Goal: Transaction & Acquisition: Purchase product/service

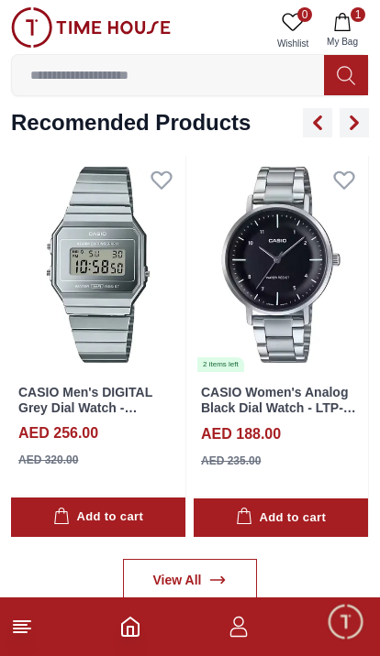
scroll to position [2251, 0]
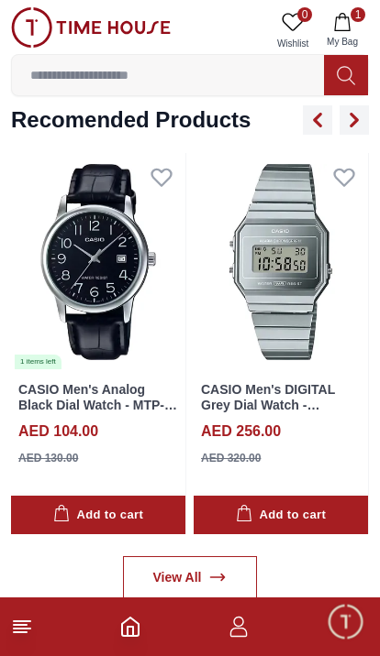
click at [192, 77] on input at bounding box center [168, 75] width 312 height 37
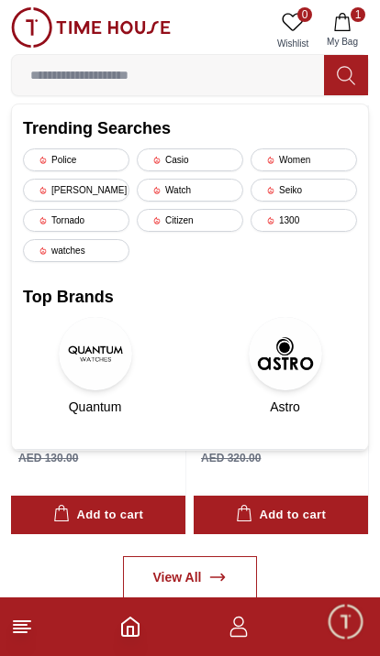
scroll to position [2165, 0]
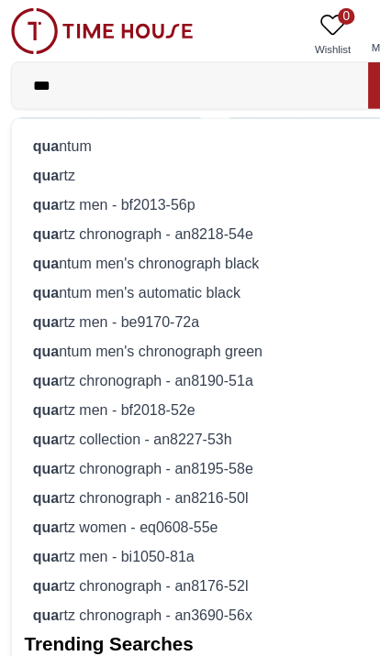
type input "***"
click at [58, 160] on div "qua rtz" at bounding box center [190, 154] width 334 height 26
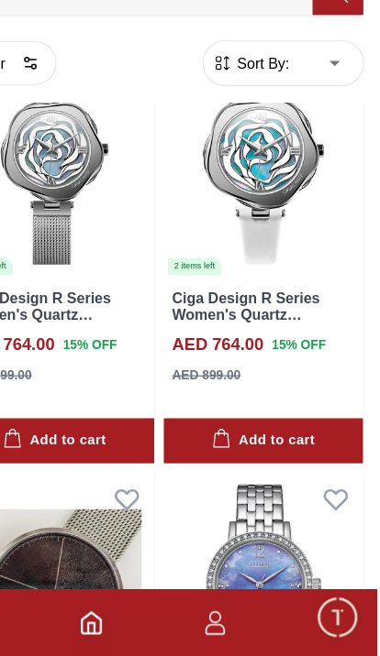
scroll to position [501, 2]
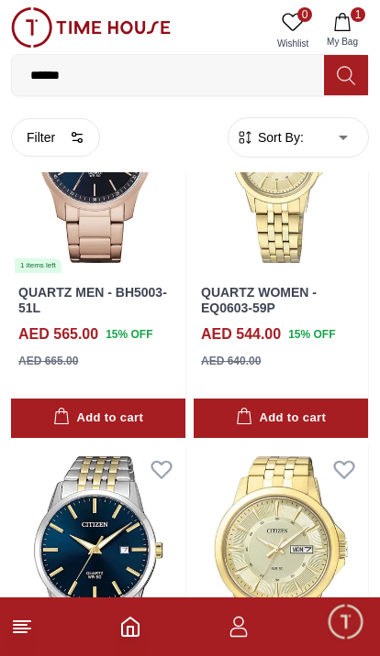
scroll to position [6766, 0]
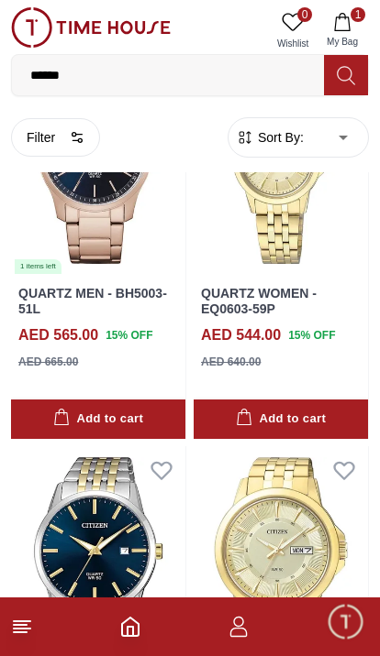
click at [37, 18] on img at bounding box center [91, 27] width 160 height 40
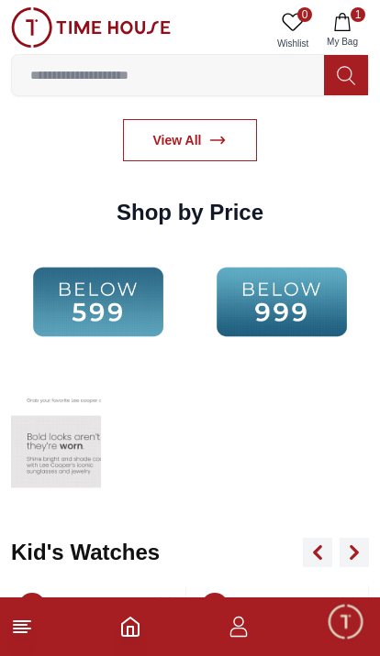
scroll to position [2690, 0]
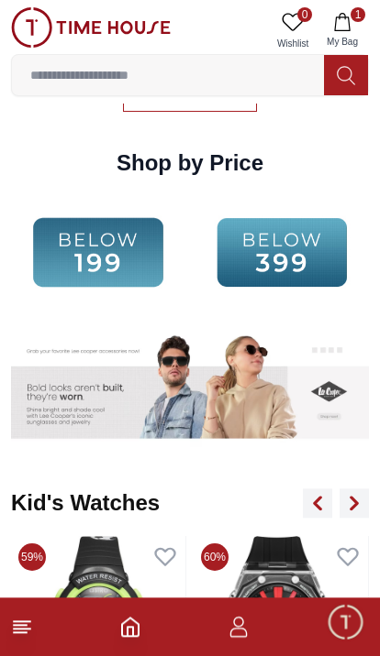
click at [259, 249] on img at bounding box center [281, 252] width 174 height 112
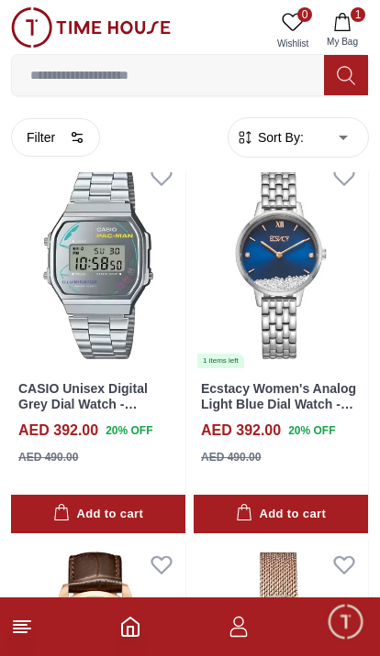
scroll to position [2663, 0]
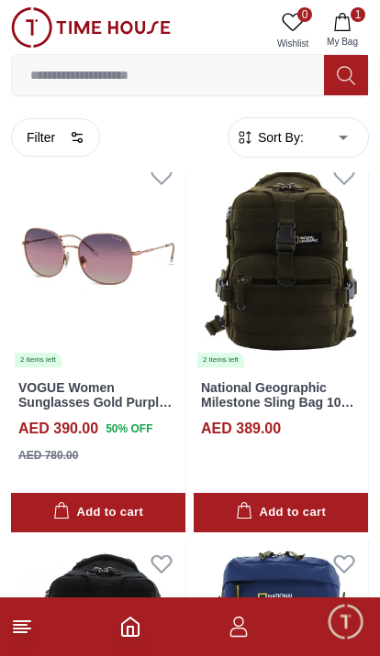
scroll to position [4633, 0]
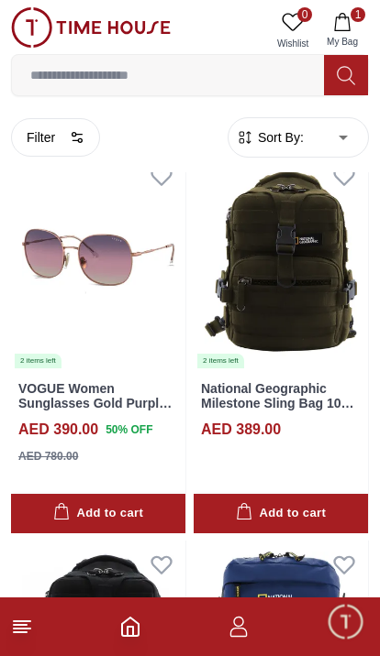
click at [38, 33] on img at bounding box center [91, 27] width 160 height 40
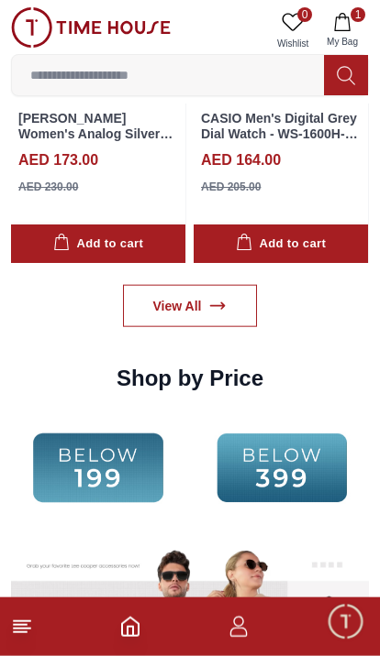
scroll to position [2525, 0]
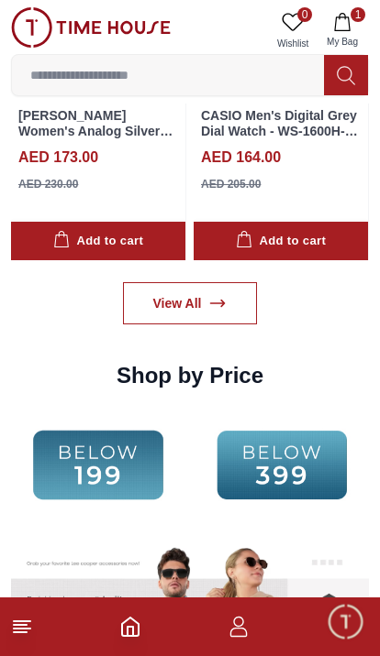
click at [86, 458] on img at bounding box center [98, 465] width 174 height 112
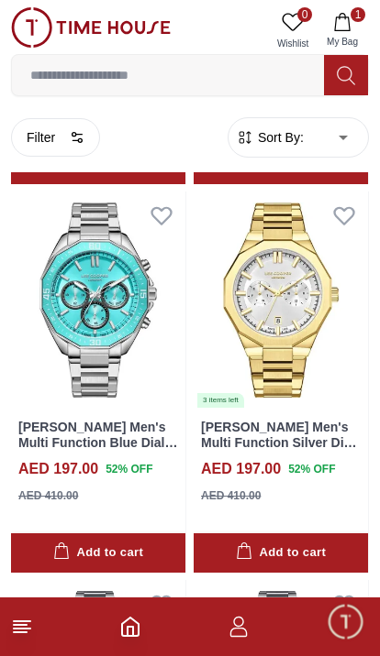
scroll to position [5594, 0]
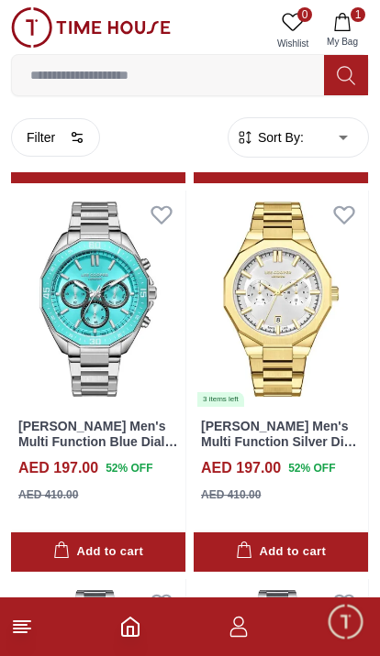
click at [105, 292] on img at bounding box center [98, 300] width 174 height 218
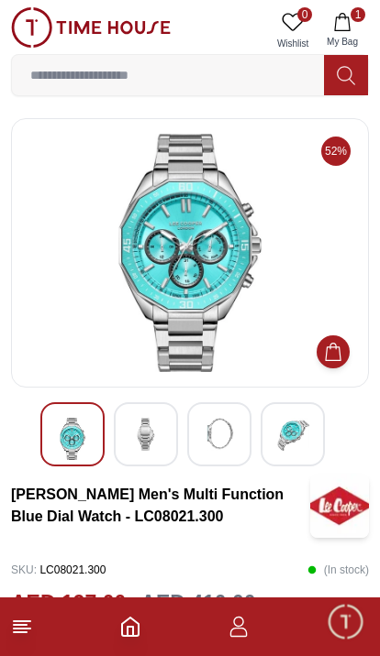
click at [38, 19] on img at bounding box center [91, 27] width 160 height 40
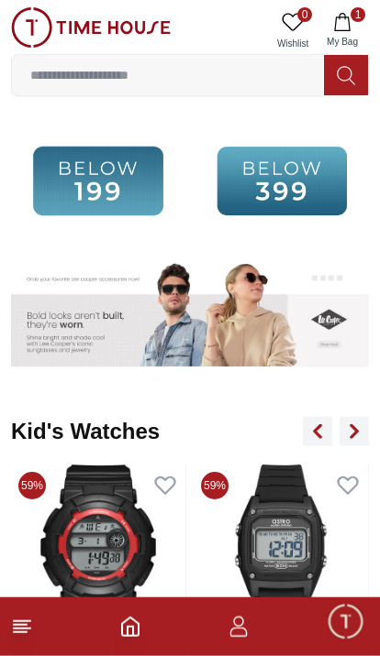
scroll to position [2811, 0]
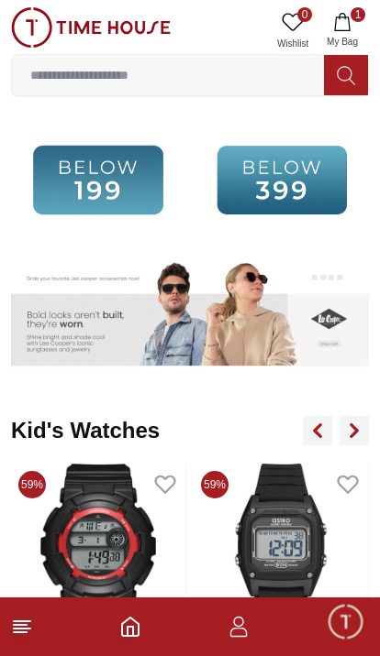
click at [77, 176] on img at bounding box center [98, 180] width 174 height 112
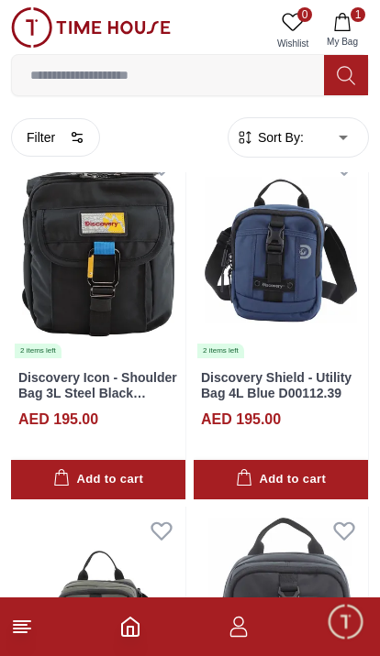
scroll to position [6849, 0]
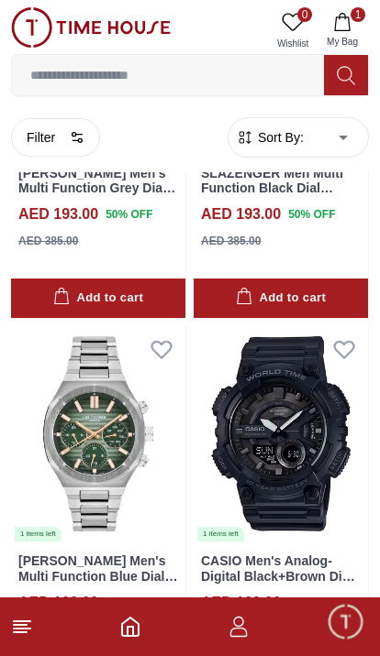
scroll to position [10080, 0]
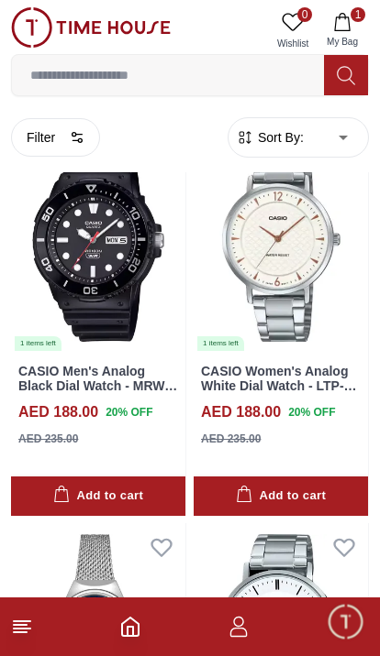
scroll to position [14456, 0]
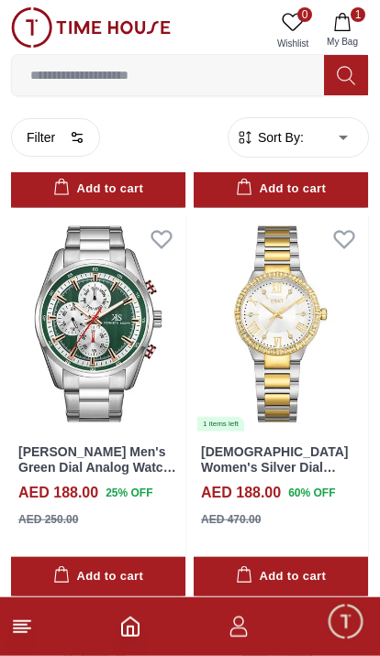
scroll to position [18226, 0]
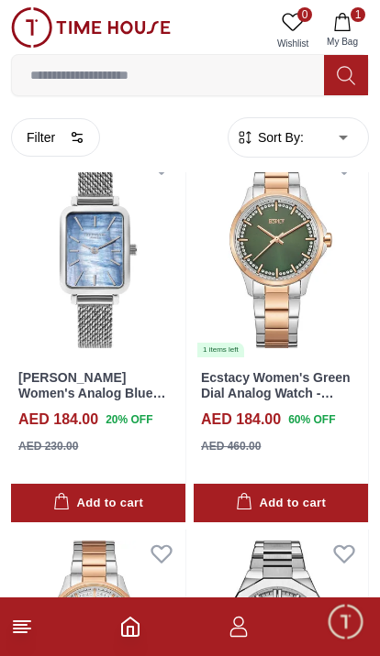
scroll to position [22206, 0]
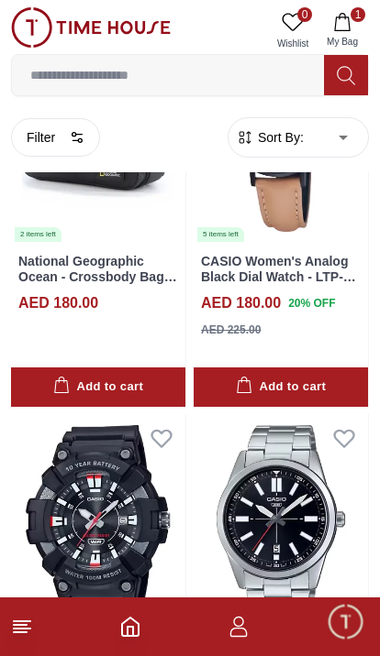
scroll to position [26024, 0]
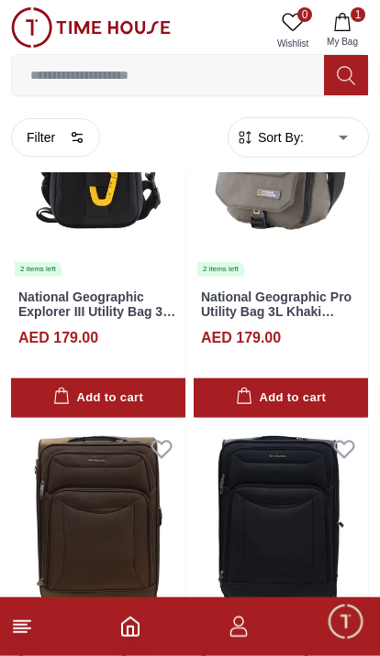
scroll to position [29854, 0]
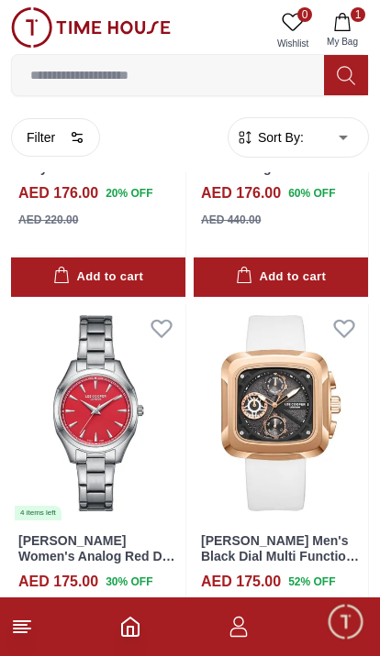
scroll to position [33655, 0]
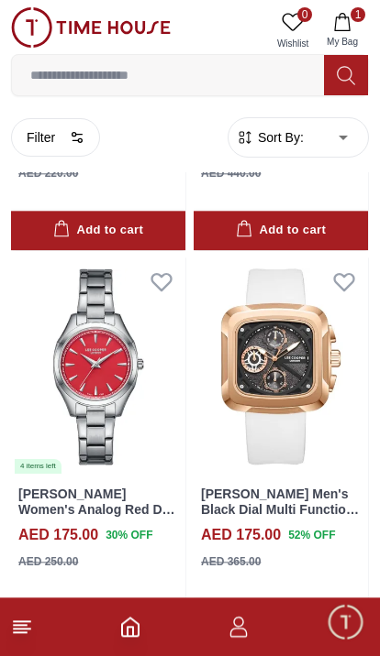
scroll to position [33814, 0]
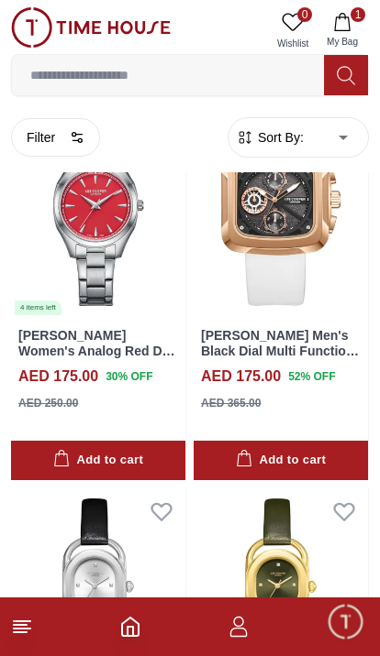
click at [36, 26] on img at bounding box center [91, 27] width 160 height 40
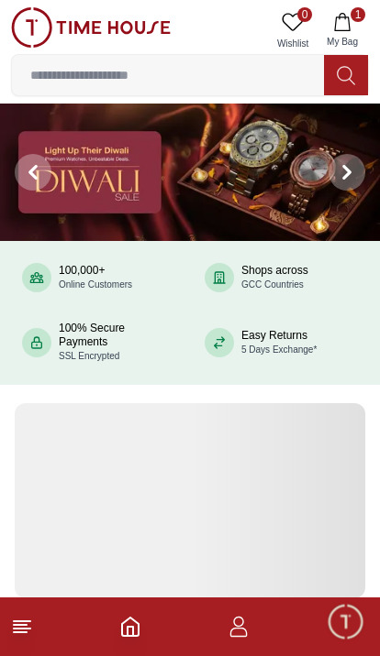
click at [151, 68] on input at bounding box center [168, 75] width 312 height 37
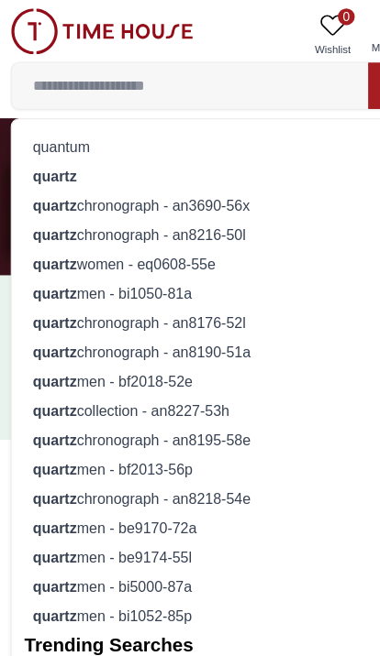
type input "*"
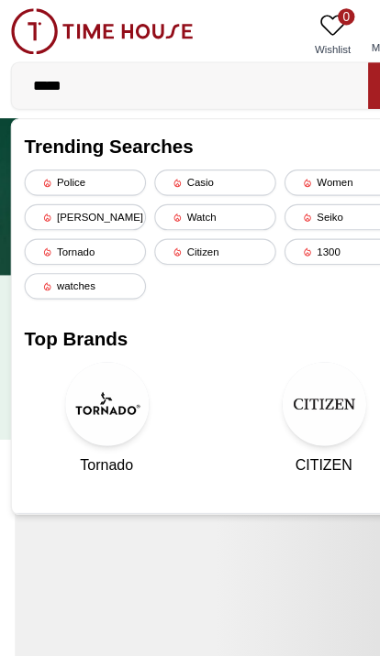
type input "******"
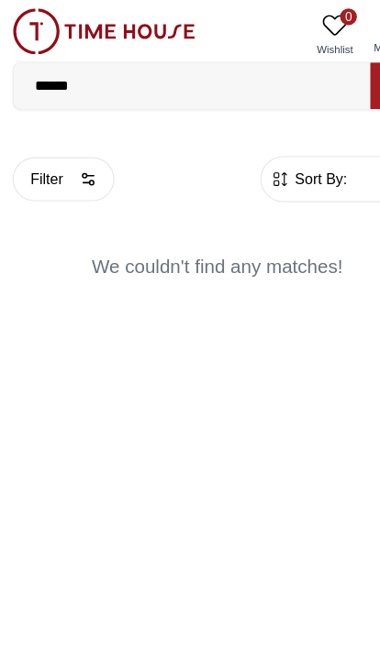
click at [36, 20] on img at bounding box center [91, 27] width 160 height 40
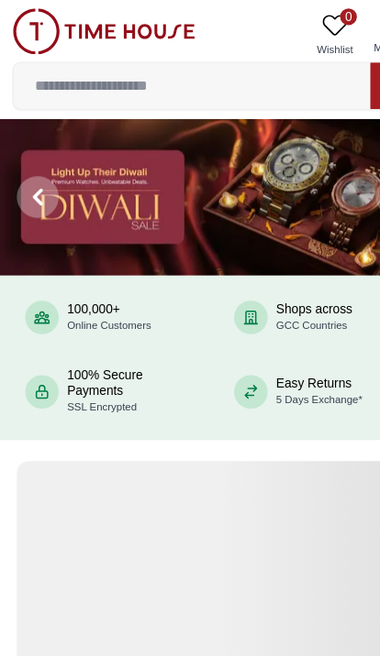
click at [158, 72] on input at bounding box center [168, 75] width 312 height 37
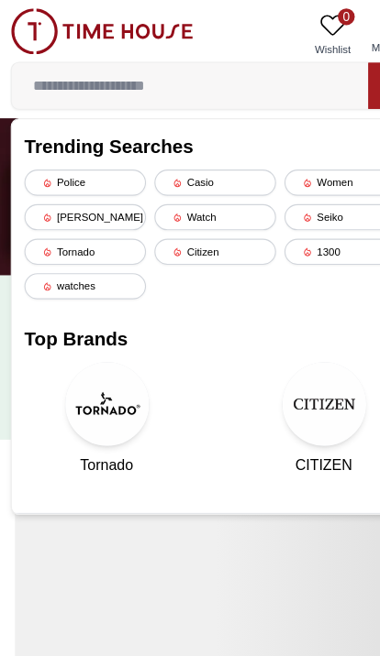
type input "*"
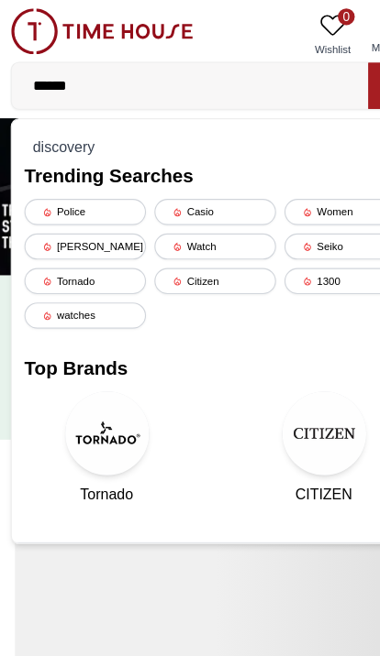
type input "*******"
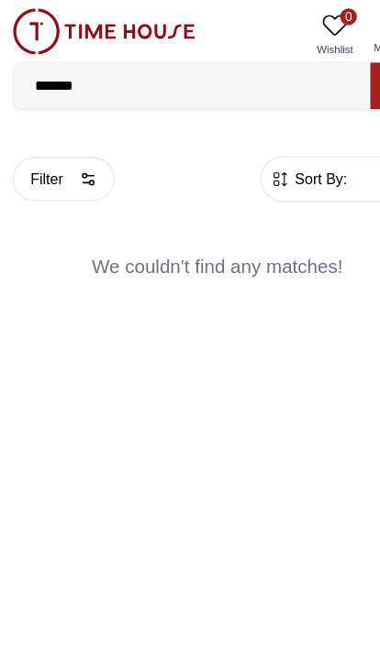
click at [123, 83] on input "*******" at bounding box center [168, 75] width 312 height 37
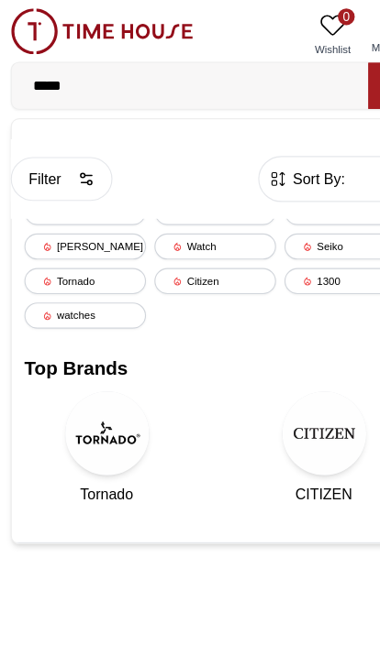
type input "******"
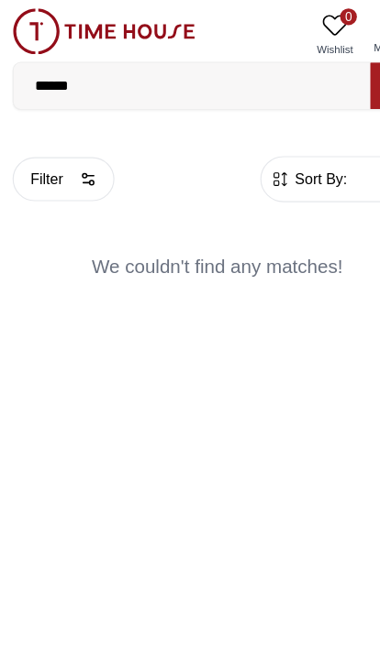
click at [33, 46] on img at bounding box center [91, 27] width 160 height 40
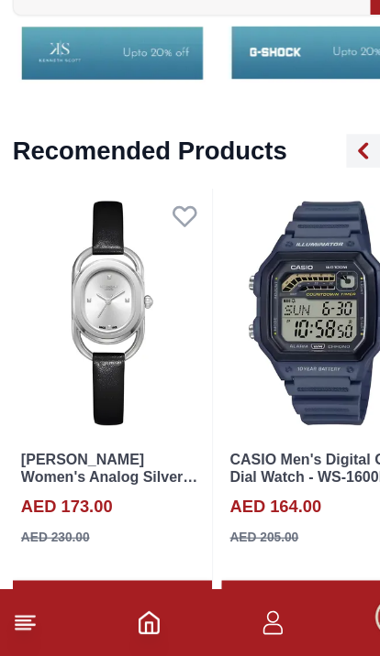
scroll to position [2353, 0]
